Goal: Task Accomplishment & Management: Complete application form

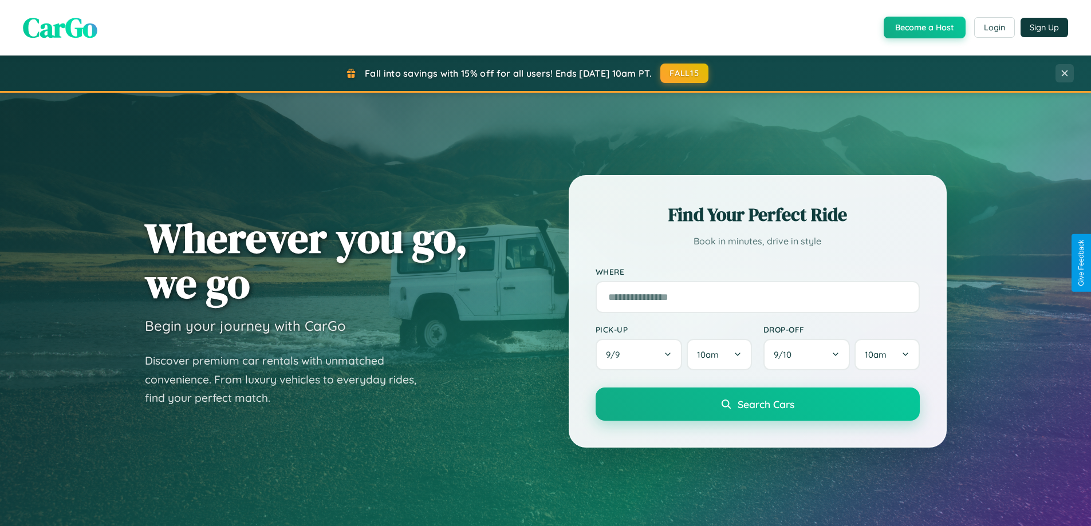
scroll to position [2203, 0]
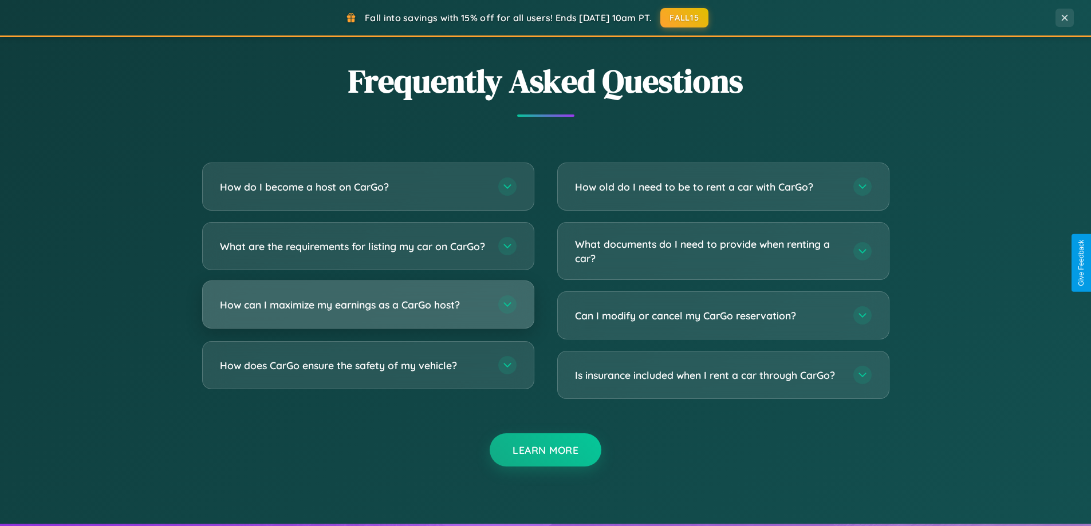
click at [368, 312] on h3 "How can I maximize my earnings as a CarGo host?" at bounding box center [353, 305] width 267 height 14
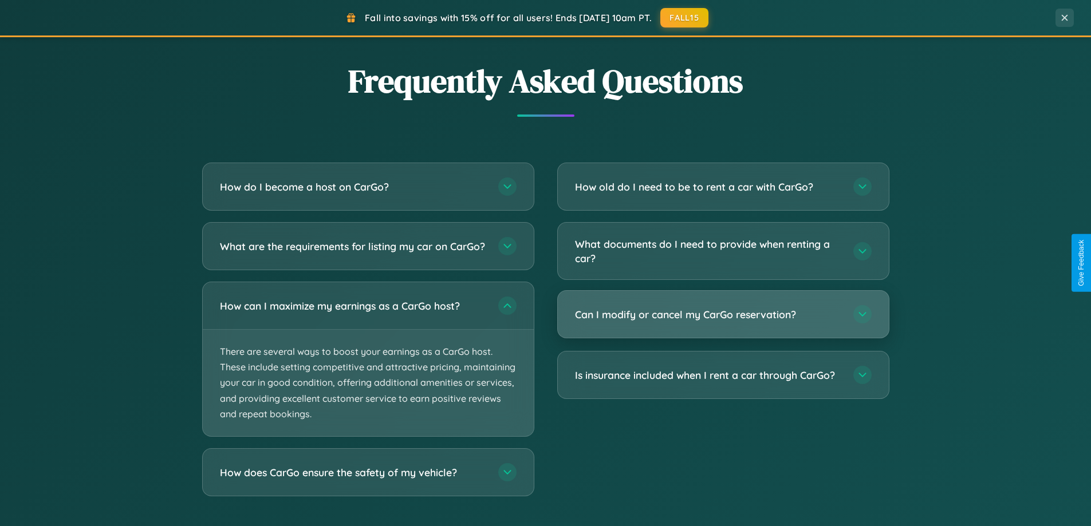
click at [723, 315] on h3 "Can I modify or cancel my CarGo reservation?" at bounding box center [708, 314] width 267 height 14
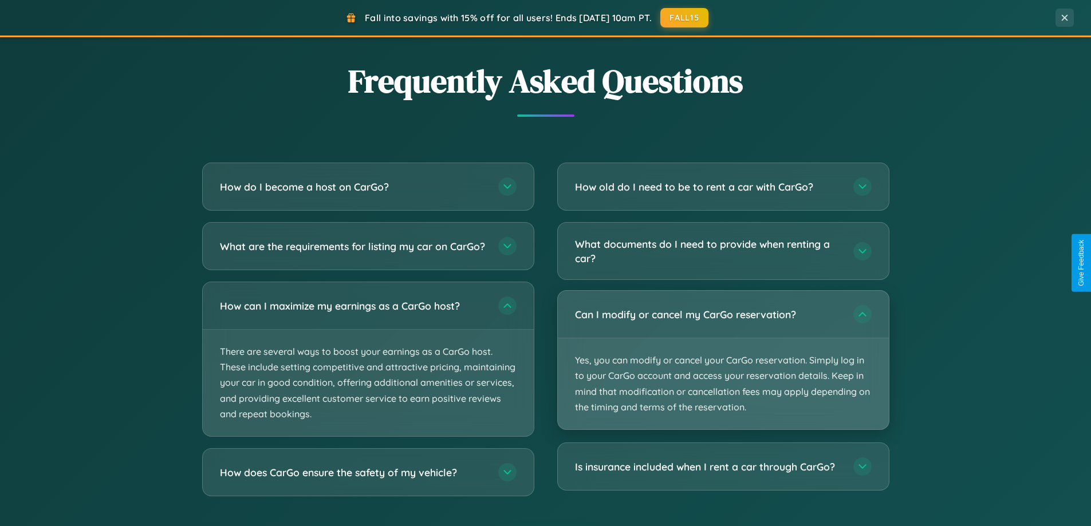
click at [723, 360] on p "Yes, you can modify or cancel your CarGo reservation. Simply log in to your Car…" at bounding box center [723, 383] width 331 height 91
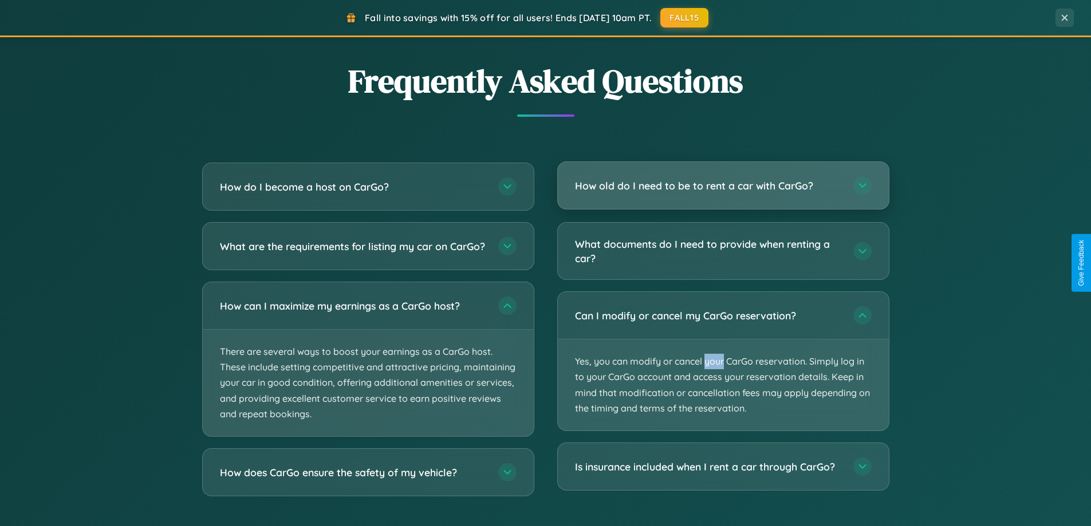
click at [723, 187] on h3 "How old do I need to be to rent a car with CarGo?" at bounding box center [708, 186] width 267 height 14
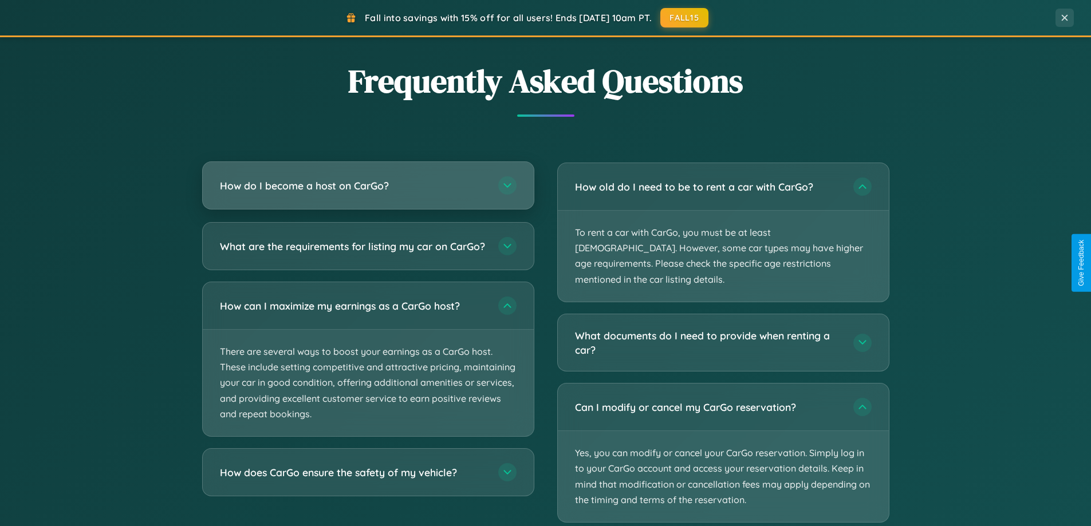
click at [368, 187] on h3 "How do I become a host on CarGo?" at bounding box center [353, 186] width 267 height 14
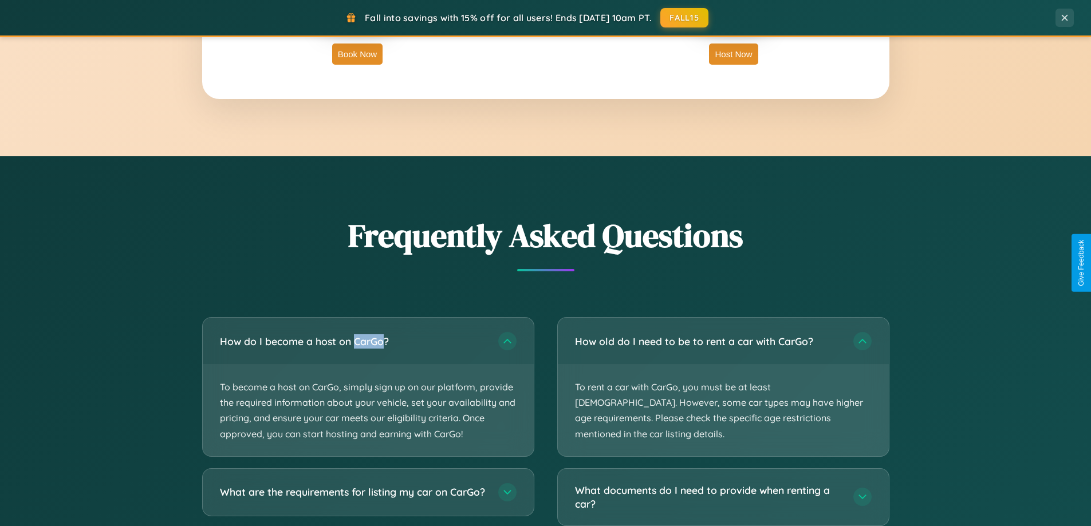
scroll to position [0, 0]
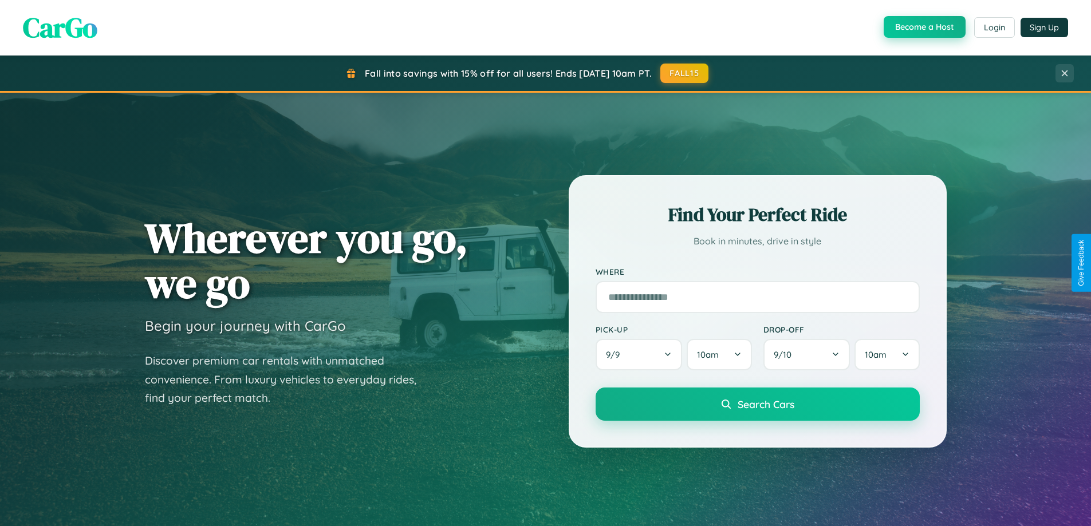
click at [923, 27] on button "Become a Host" at bounding box center [924, 27] width 82 height 22
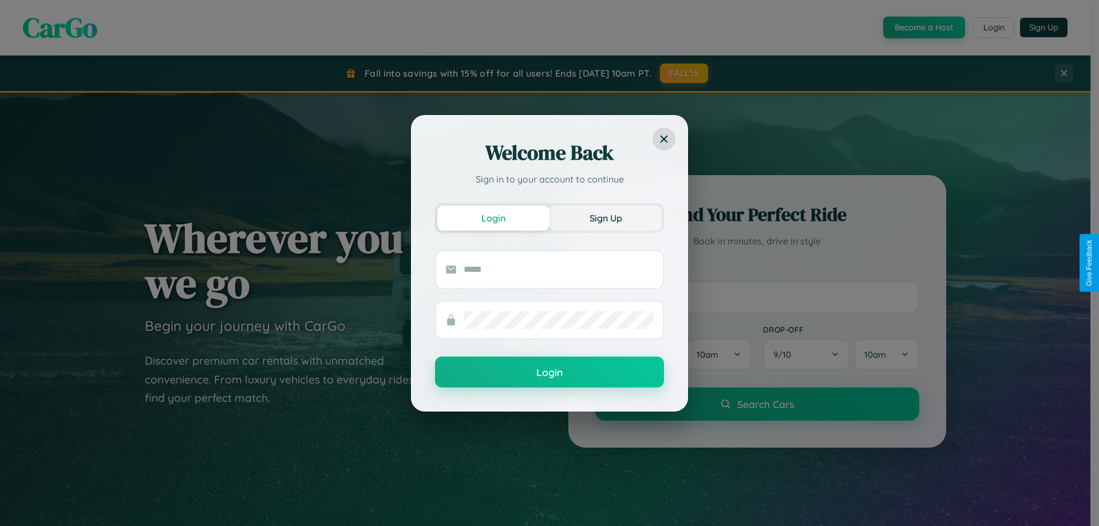
click at [606, 218] on button "Sign Up" at bounding box center [606, 218] width 112 height 25
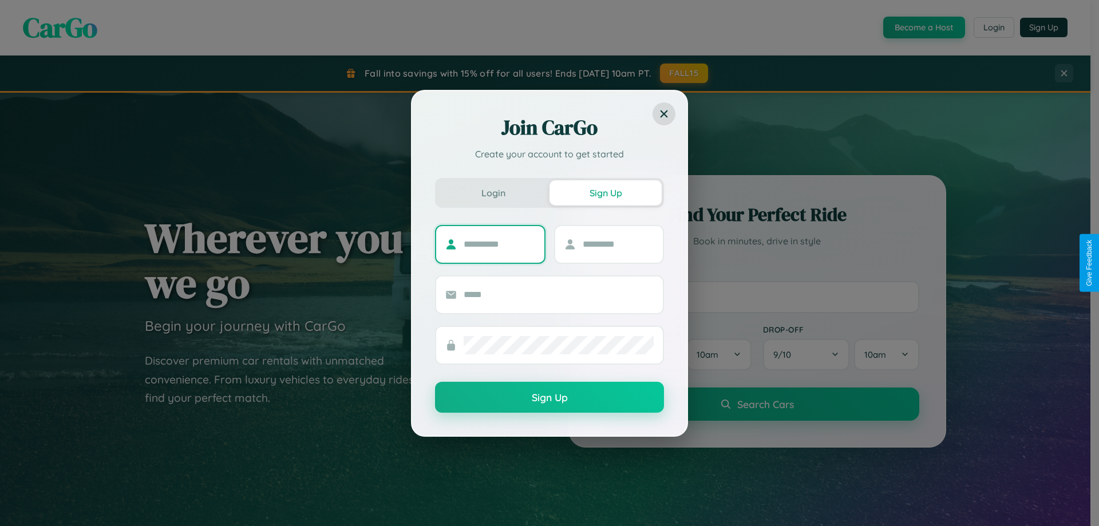
click at [499, 244] on input "text" at bounding box center [500, 244] width 72 height 18
type input "******"
click at [618, 244] on input "text" at bounding box center [619, 244] width 72 height 18
type input "******"
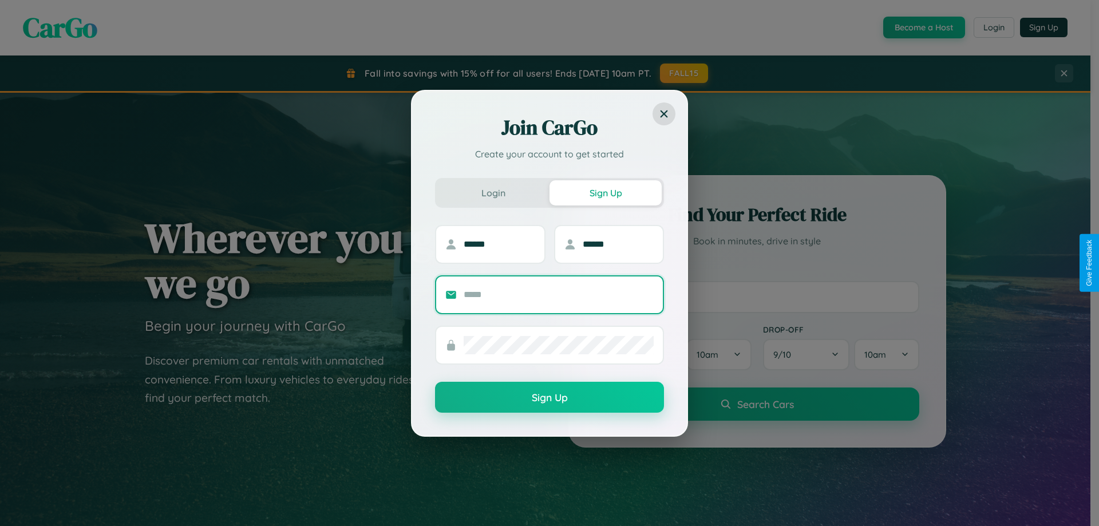
click at [559, 294] on input "text" at bounding box center [559, 295] width 190 height 18
type input "**********"
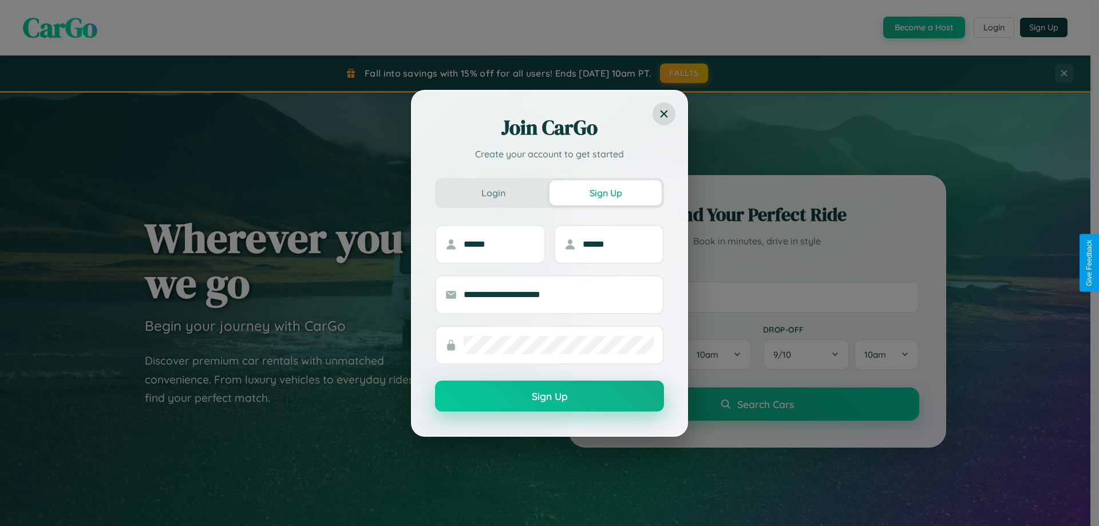
click at [550, 396] on button "Sign Up" at bounding box center [549, 396] width 229 height 31
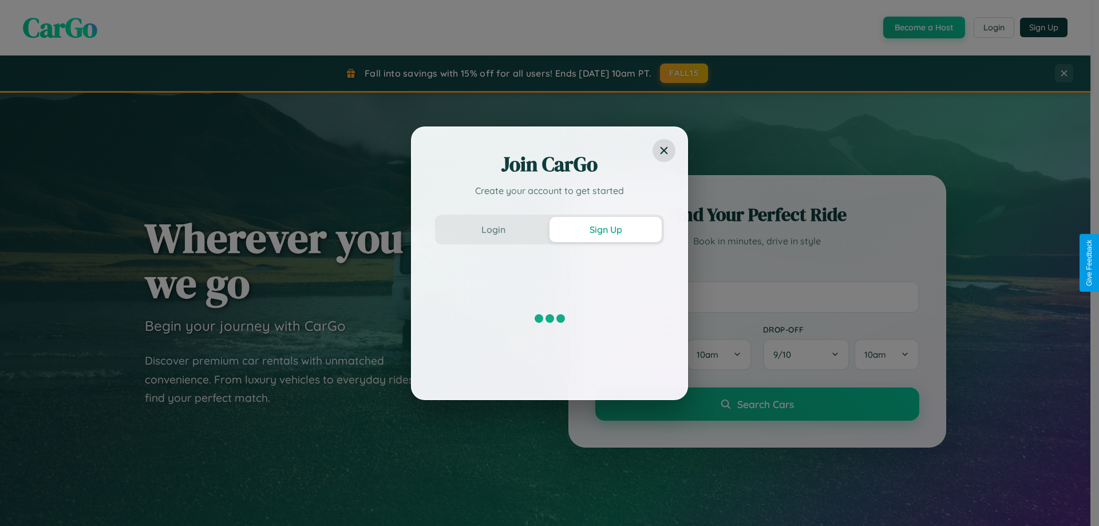
click at [923, 27] on div "Join CarGo Create your account to get started Login Sign Up" at bounding box center [549, 263] width 1099 height 526
click at [606, 229] on button "Sign Up" at bounding box center [606, 229] width 112 height 25
